Goal: Information Seeking & Learning: Understand process/instructions

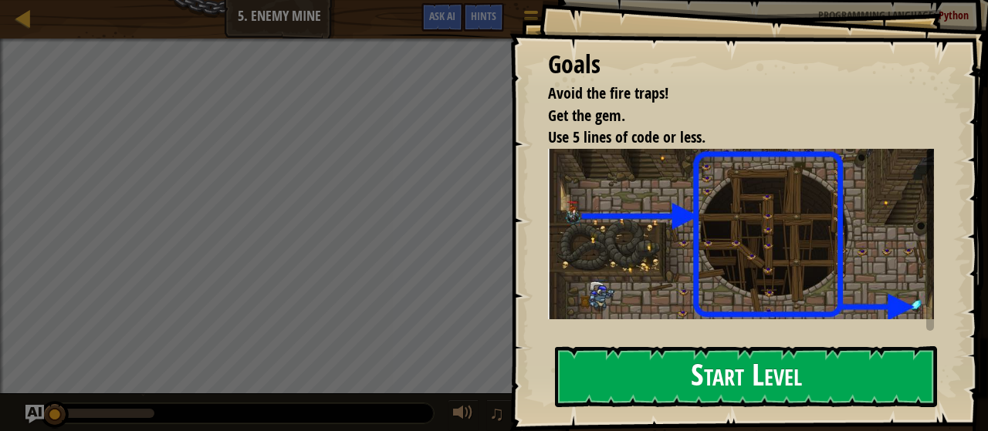
click at [770, 393] on button "Start Level" at bounding box center [746, 376] width 382 height 61
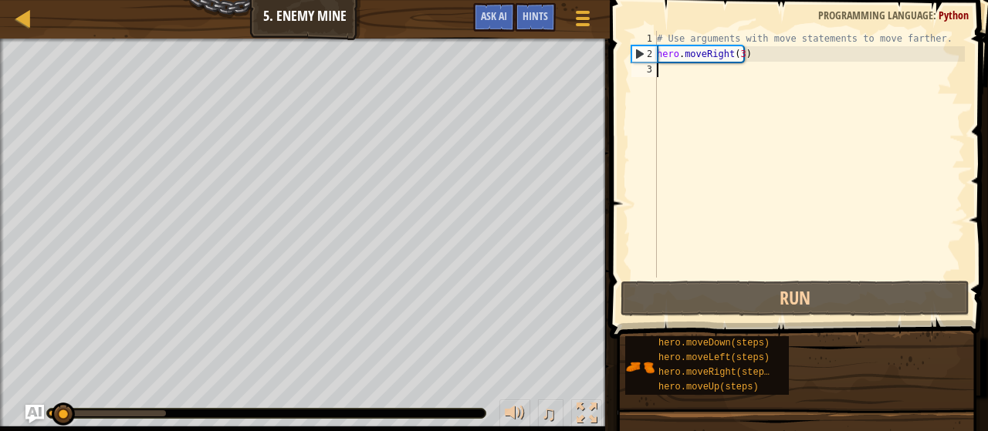
click at [942, 12] on span "Python" at bounding box center [953, 15] width 30 height 15
drag, startPoint x: 915, startPoint y: 8, endPoint x: 835, endPoint y: 32, distance: 83.7
click at [839, 31] on div "1 2 3 # Use arguments with move statements to move farther. hero . moveRight ( …" at bounding box center [796, 200] width 383 height 384
click at [580, 22] on div at bounding box center [582, 18] width 21 height 22
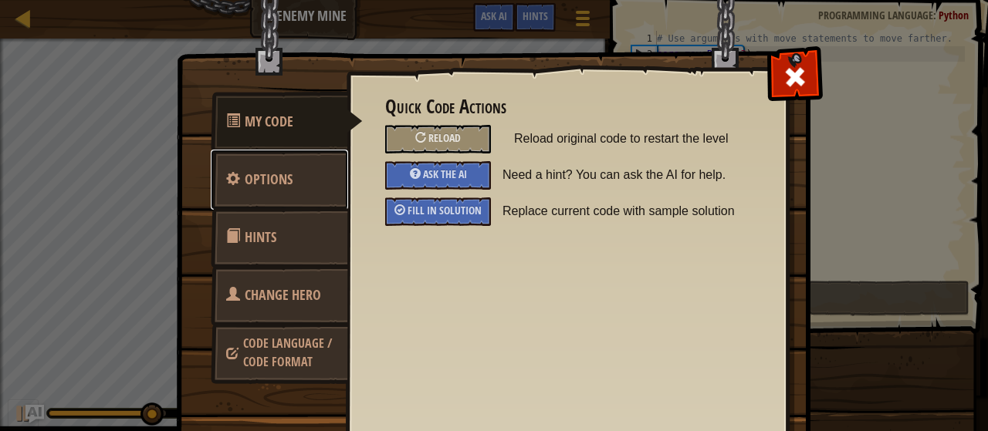
click at [292, 180] on link "Options" at bounding box center [279, 180] width 137 height 60
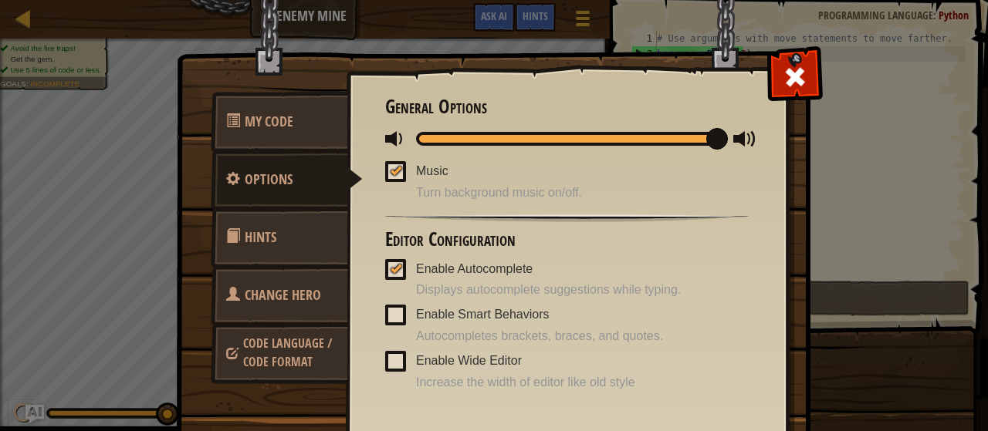
click at [277, 235] on link "Hints" at bounding box center [279, 238] width 137 height 60
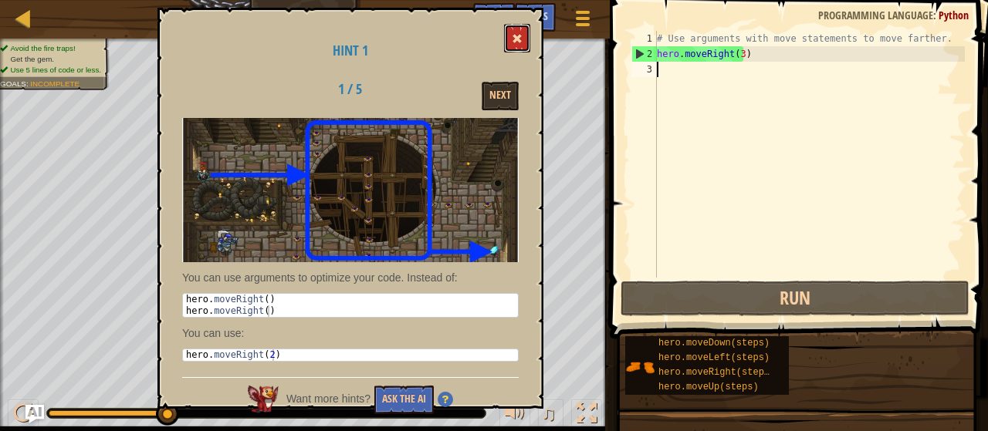
click at [520, 33] on button at bounding box center [517, 38] width 26 height 29
